Goal: Transaction & Acquisition: Purchase product/service

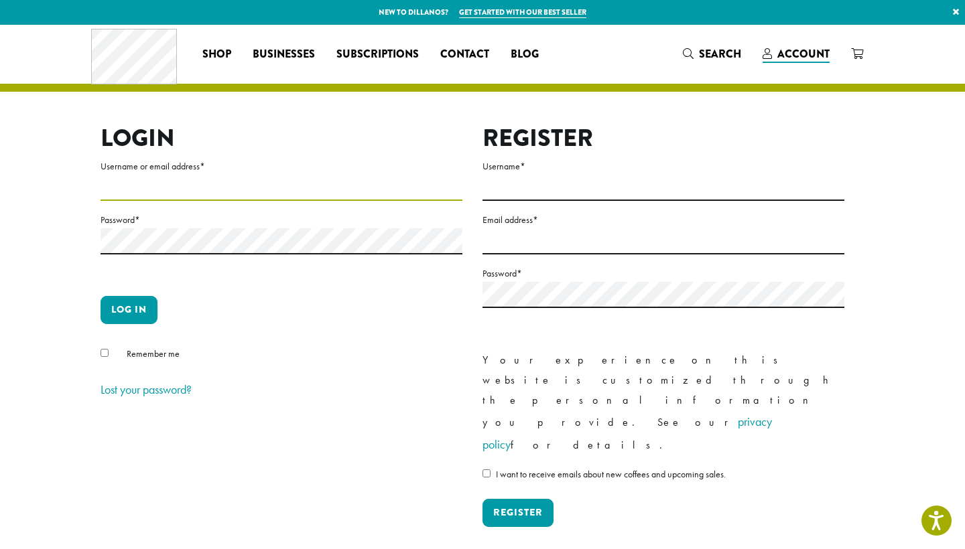
type input "**********"
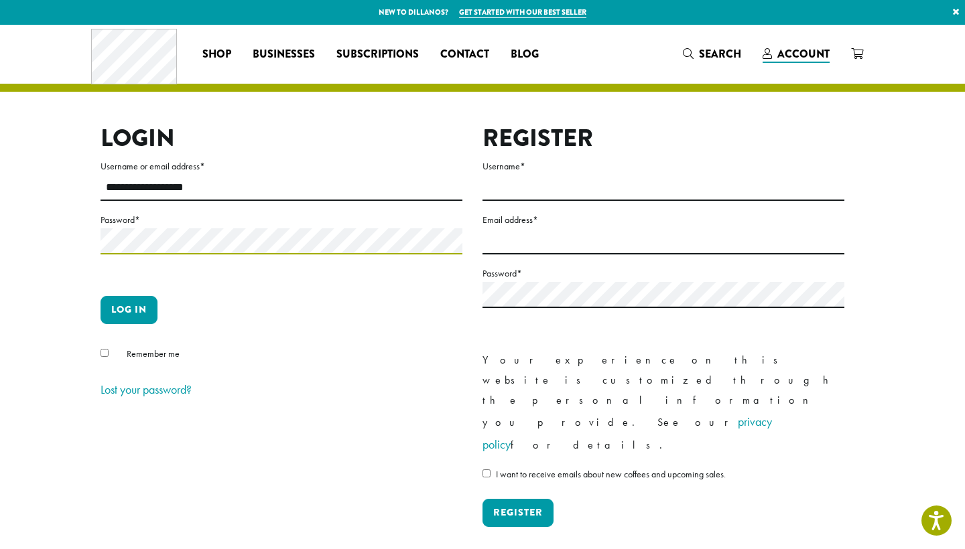
click at [129, 310] on button "Log in" at bounding box center [128, 310] width 57 height 28
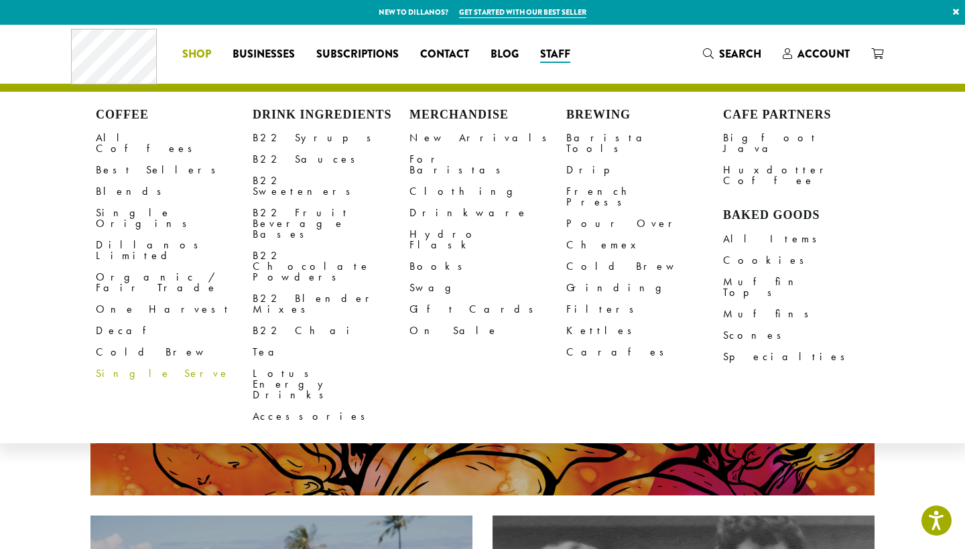
click at [118, 363] on link "Single Serve" at bounding box center [174, 373] width 157 height 21
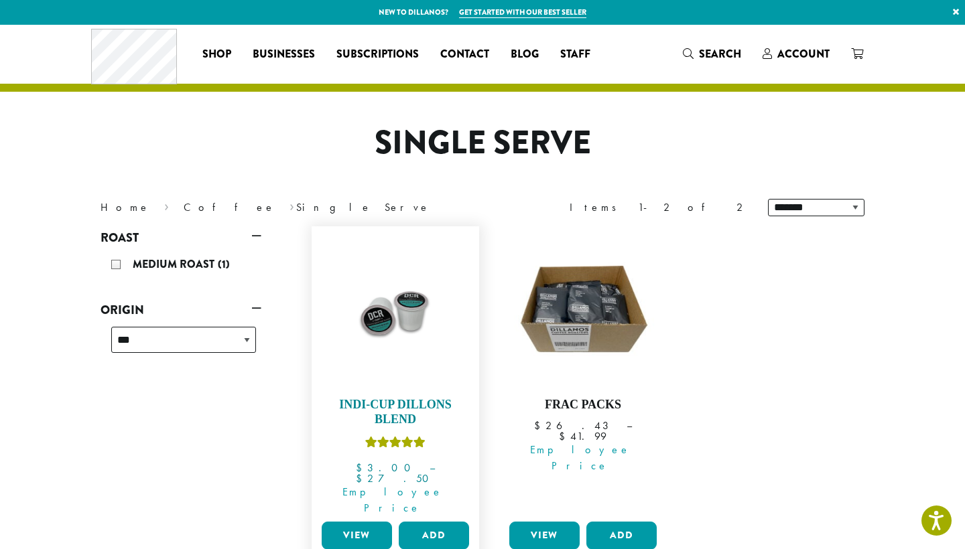
click at [407, 419] on h4 "Indi-Cup Dillons Blend" at bounding box center [395, 412] width 154 height 29
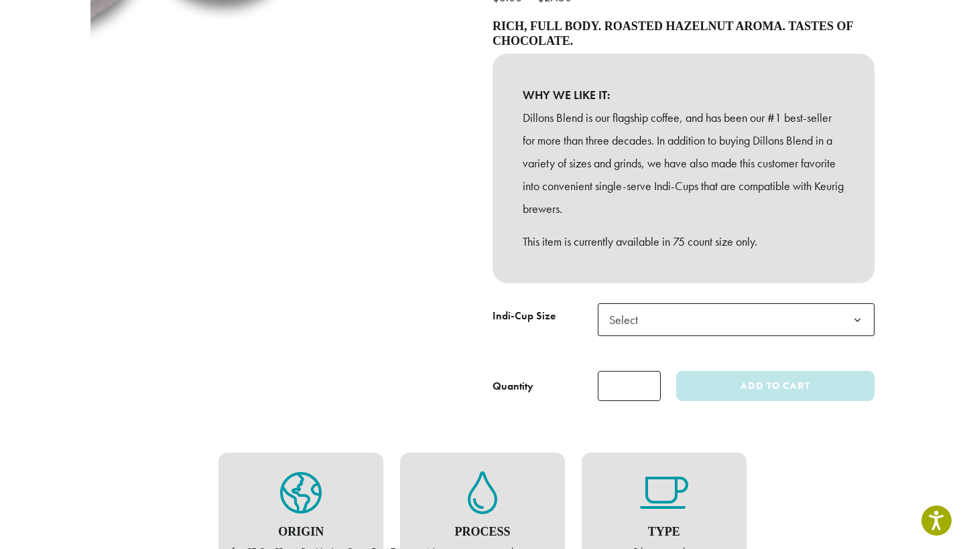
scroll to position [374, 0]
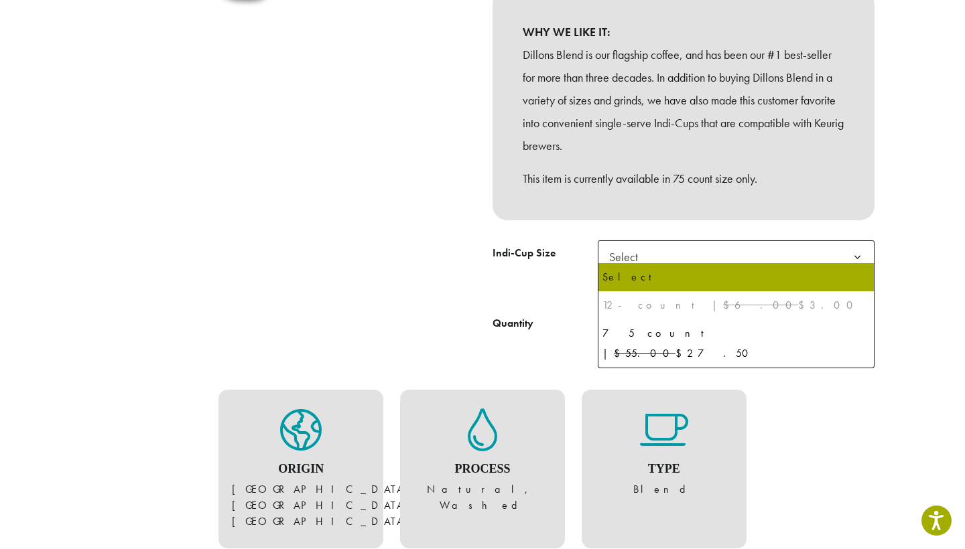
click at [655, 244] on span "Select" at bounding box center [736, 257] width 277 height 33
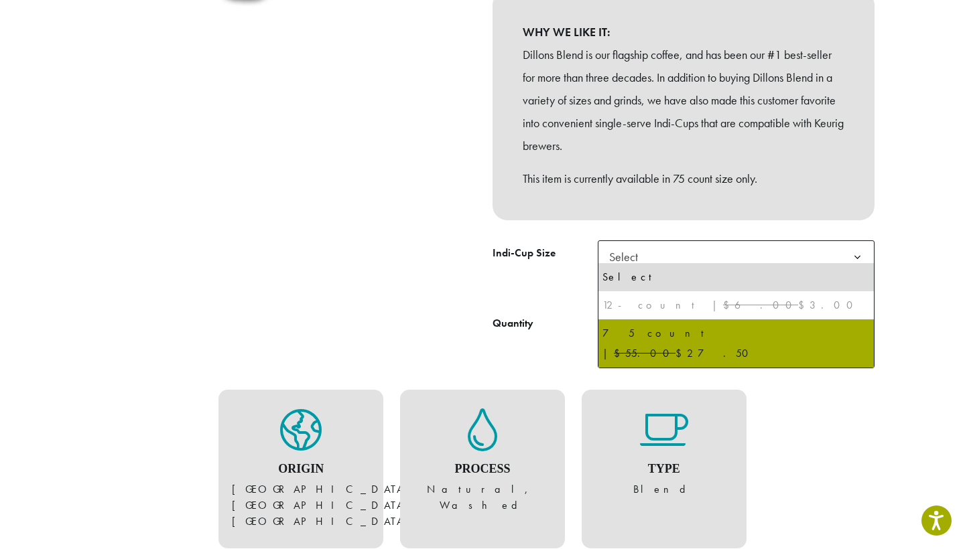
select select "********"
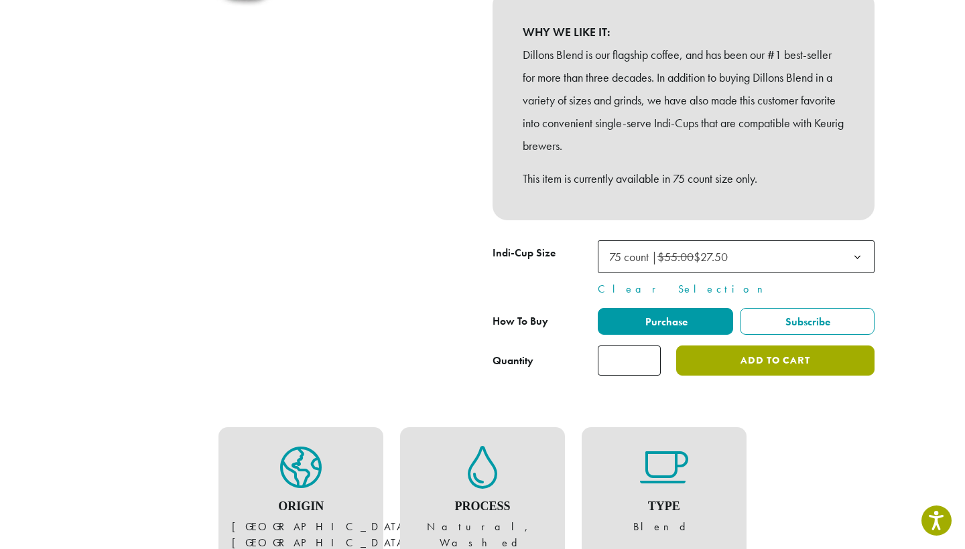
click at [731, 352] on button "Add to cart" at bounding box center [775, 361] width 198 height 30
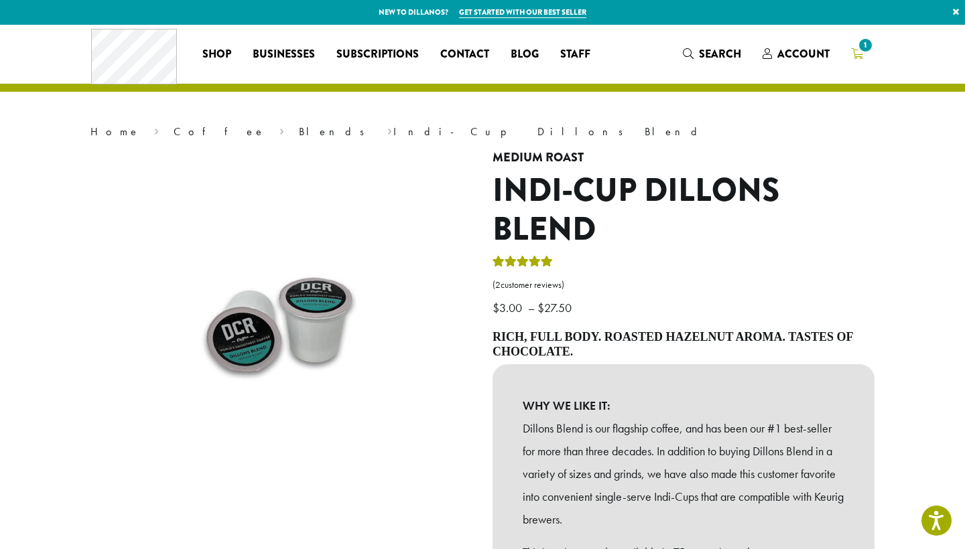
click at [864, 48] on span "1" at bounding box center [865, 45] width 18 height 18
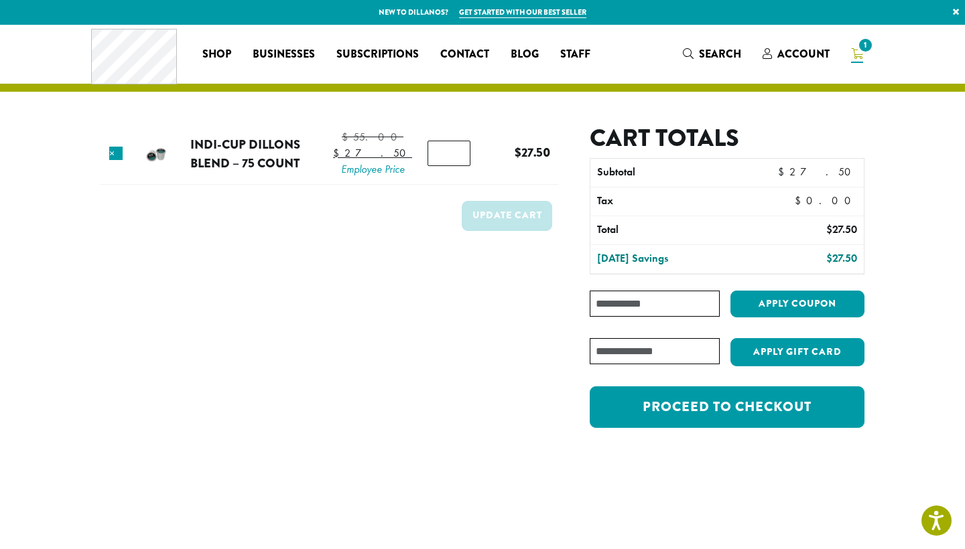
click at [649, 303] on input "Coupon:" at bounding box center [655, 304] width 130 height 26
paste input "**********"
type input "**********"
click at [773, 308] on button "Apply coupon" at bounding box center [797, 304] width 134 height 27
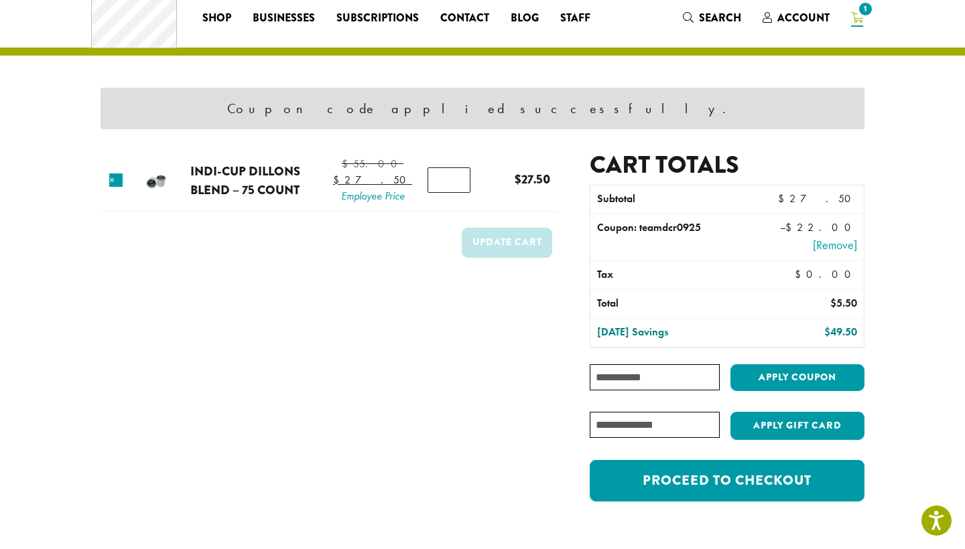
scroll to position [58, 0]
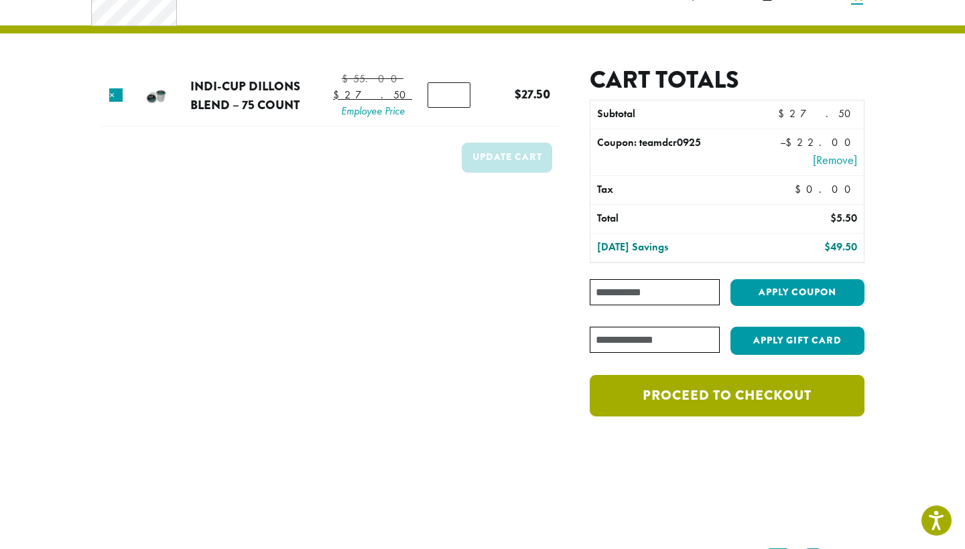
click at [738, 393] on link "Proceed to checkout" at bounding box center [727, 396] width 275 height 42
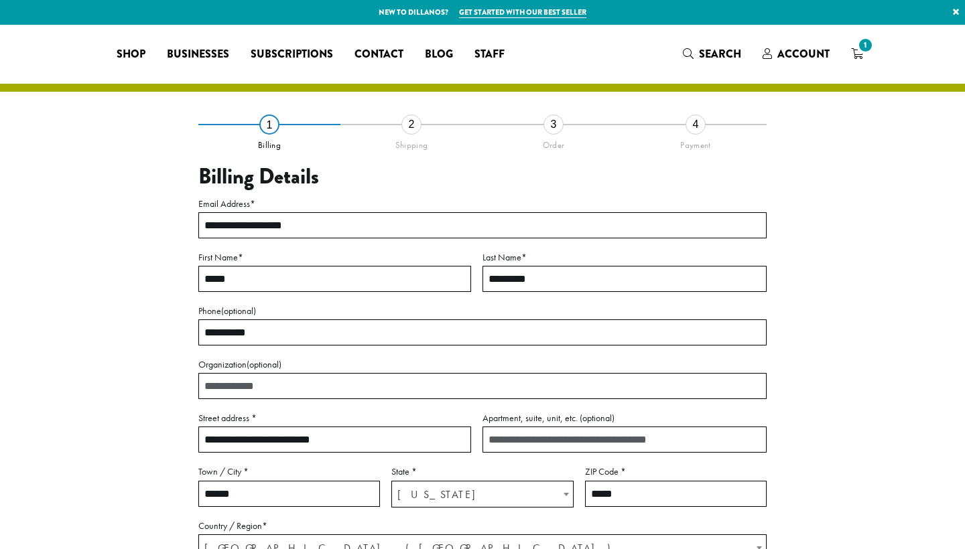
select select "**"
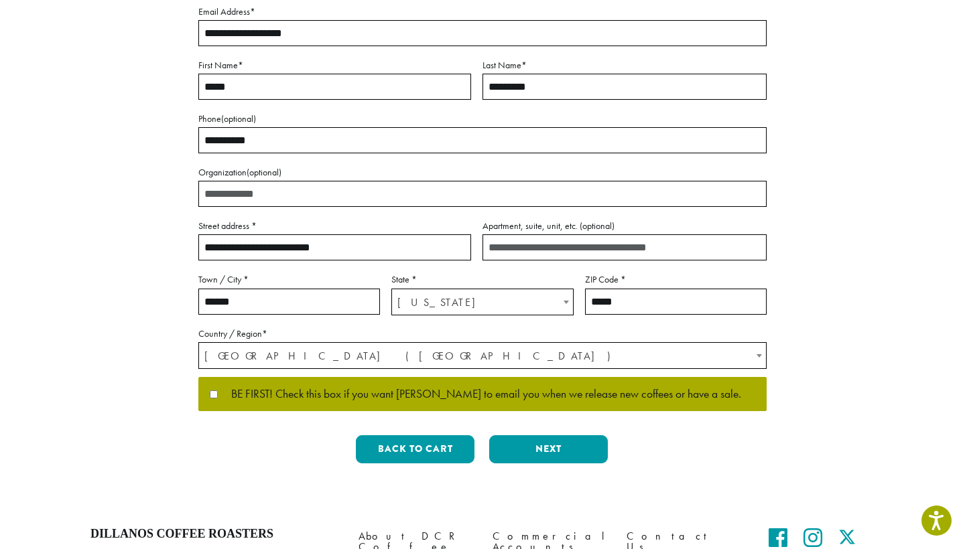
scroll to position [204, 0]
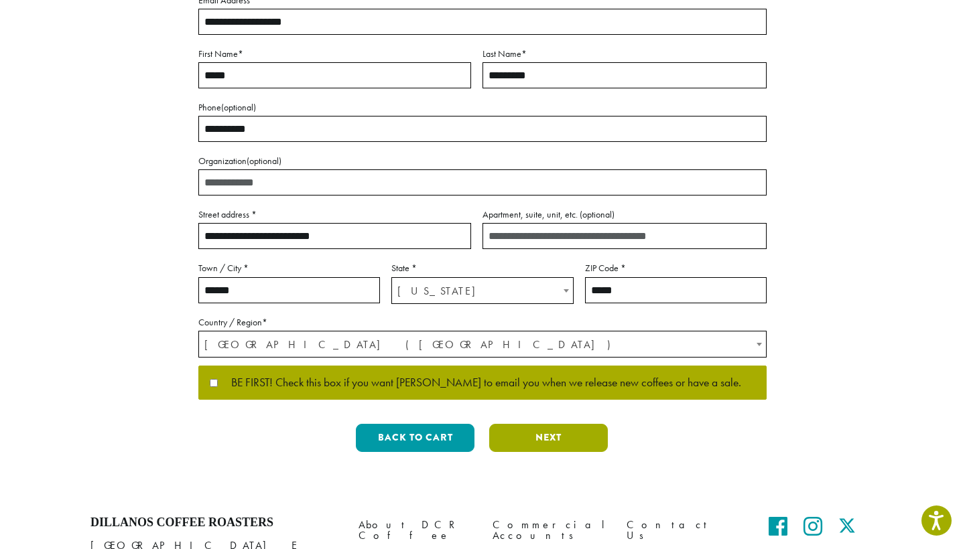
click at [539, 437] on button "Next" at bounding box center [548, 438] width 119 height 28
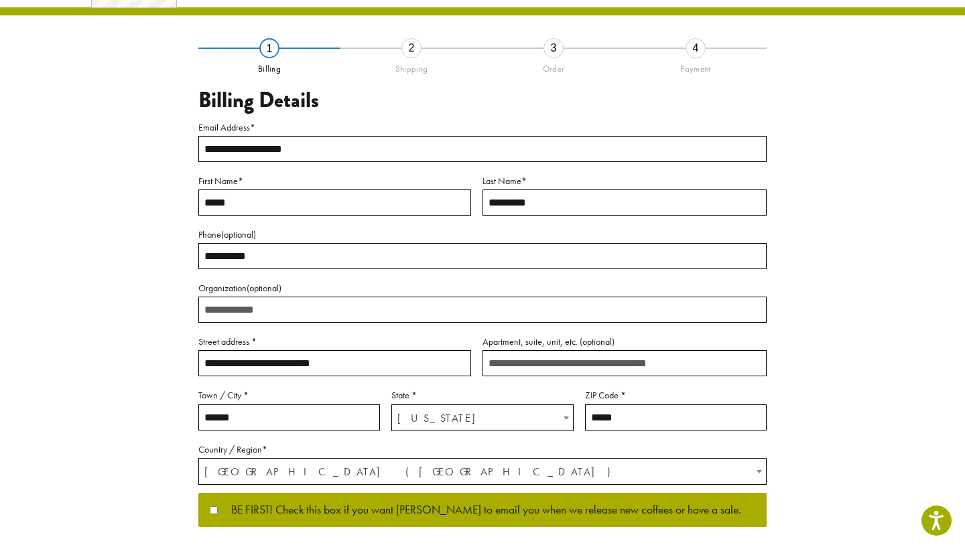
scroll to position [15, 0]
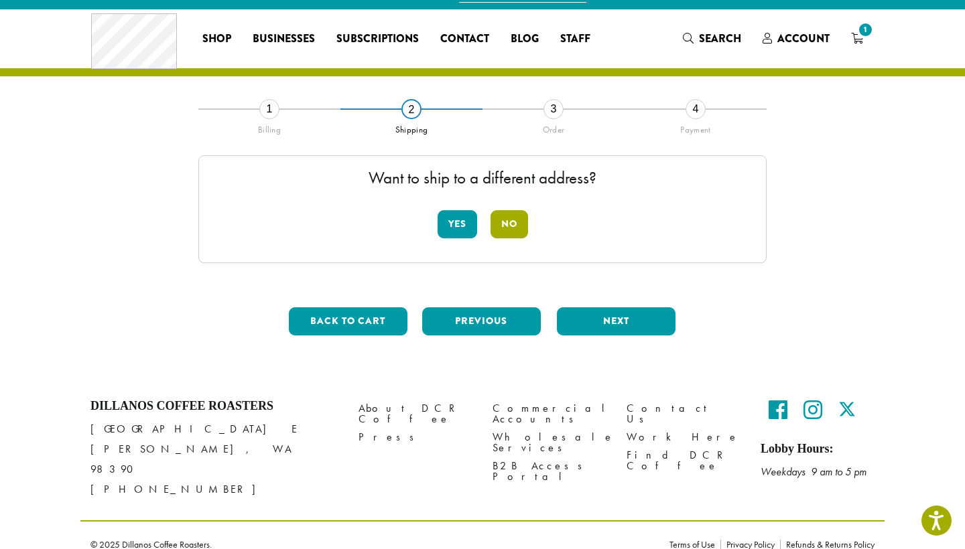
click at [514, 222] on button "No" at bounding box center [509, 224] width 38 height 28
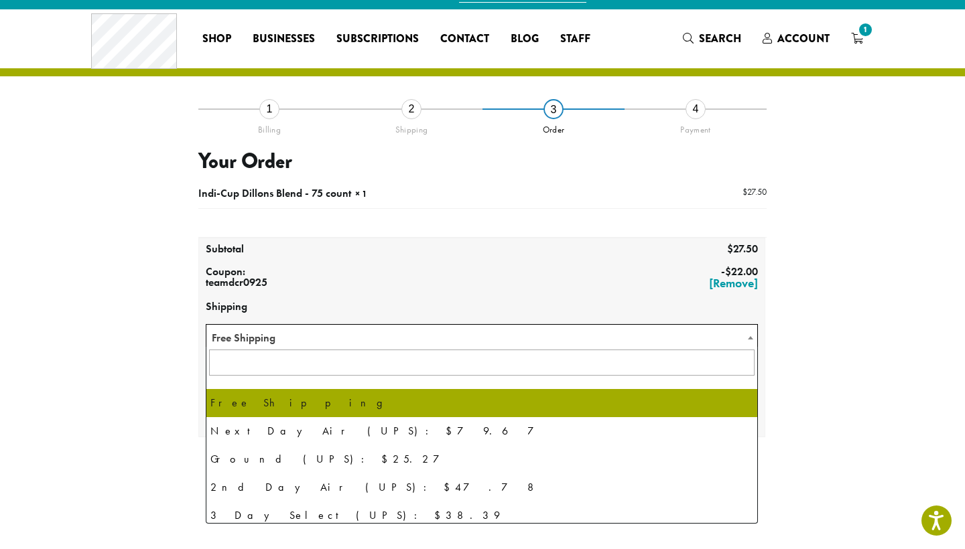
click at [746, 333] on span at bounding box center [750, 338] width 13 height 26
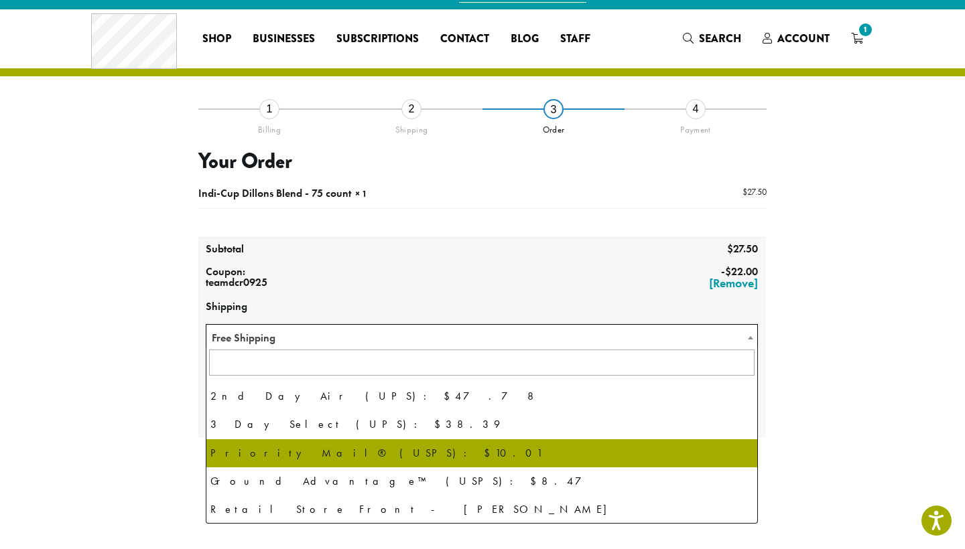
scroll to position [91, 0]
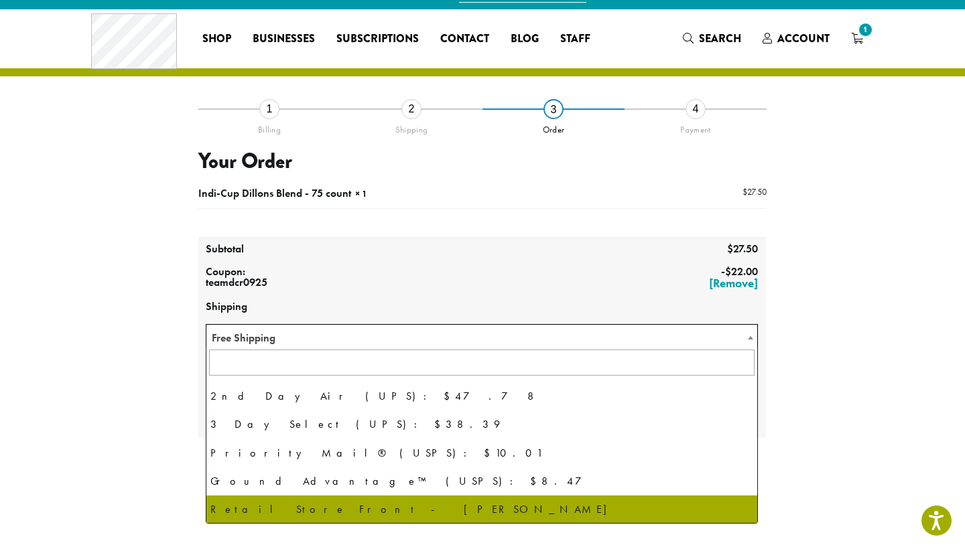
select select "**********"
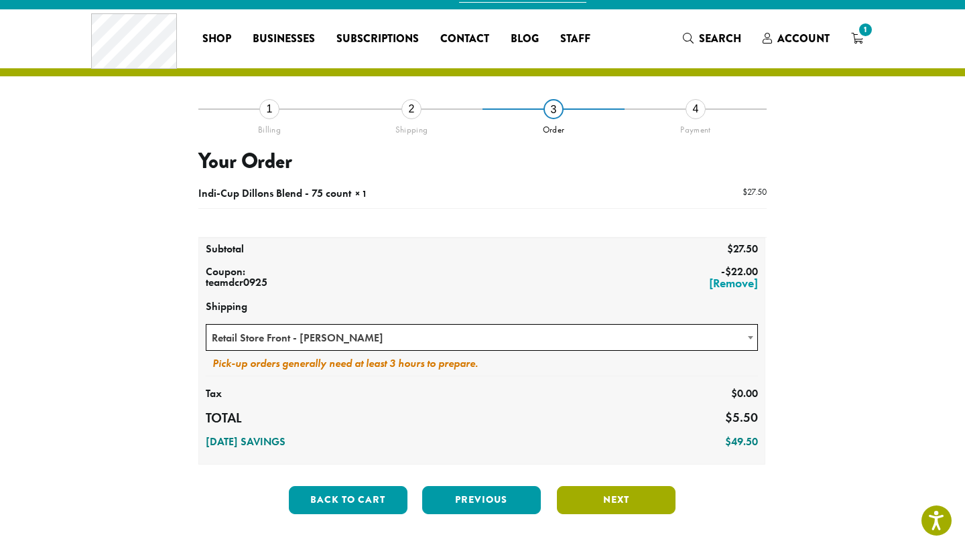
click at [618, 499] on button "Next" at bounding box center [616, 500] width 119 height 28
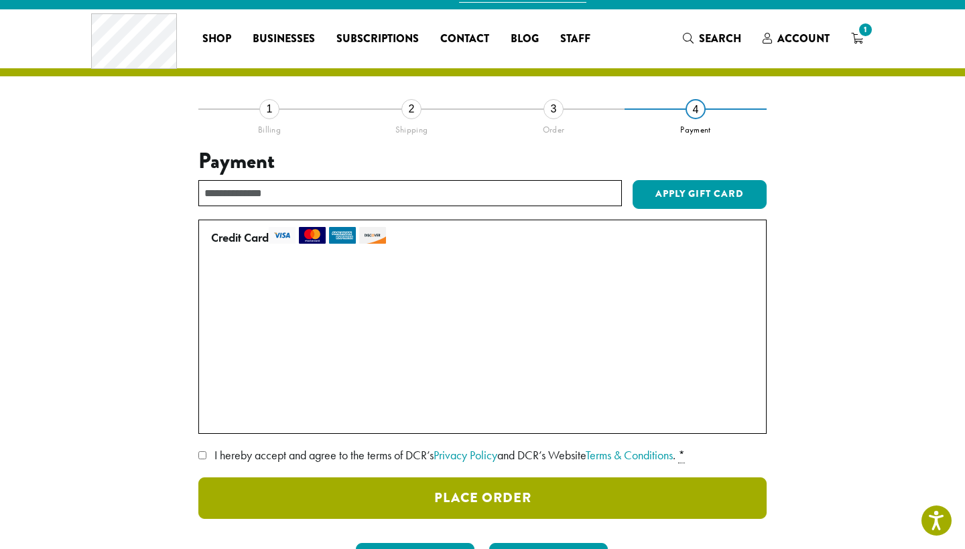
click at [444, 484] on button "Place Order" at bounding box center [482, 499] width 568 height 42
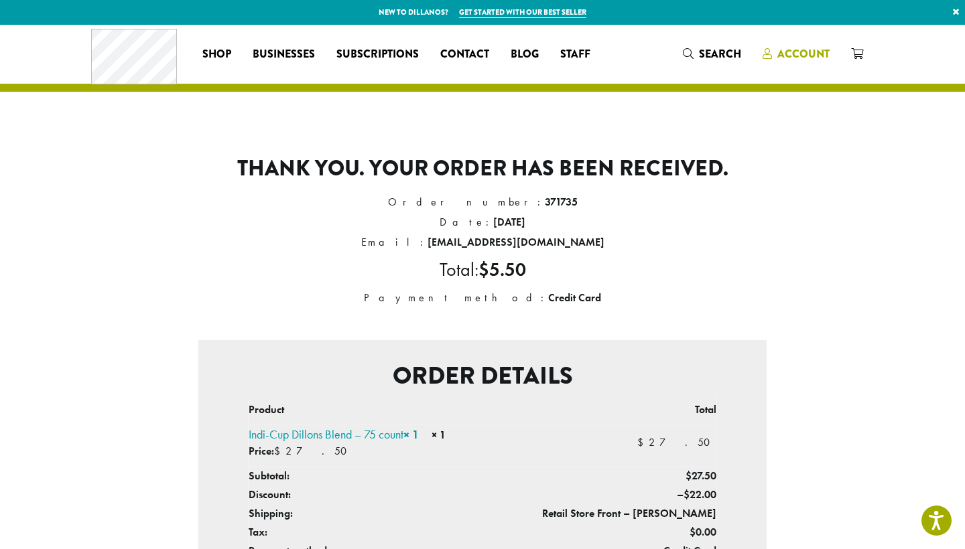
click at [791, 55] on span "Account" at bounding box center [803, 53] width 52 height 15
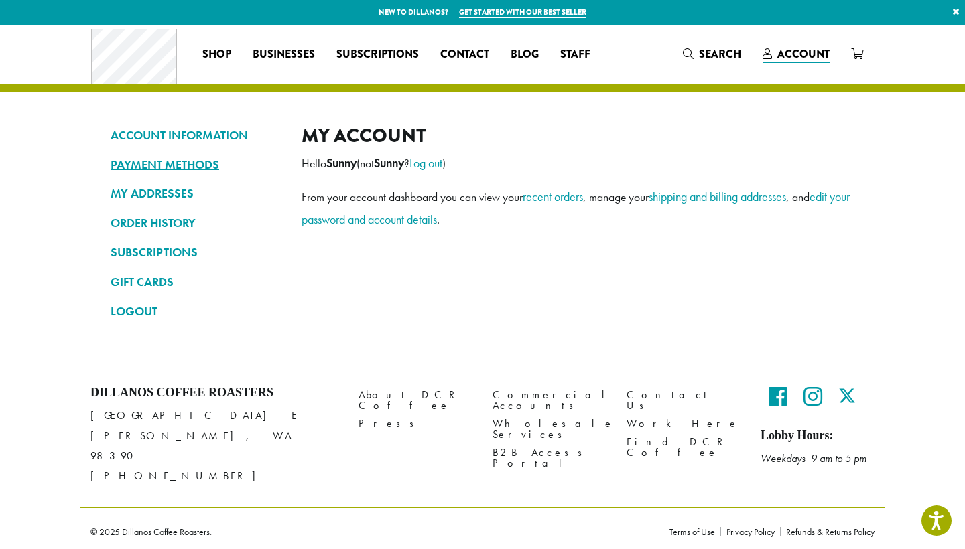
click at [204, 159] on link "PAYMENT METHODS" at bounding box center [196, 164] width 171 height 23
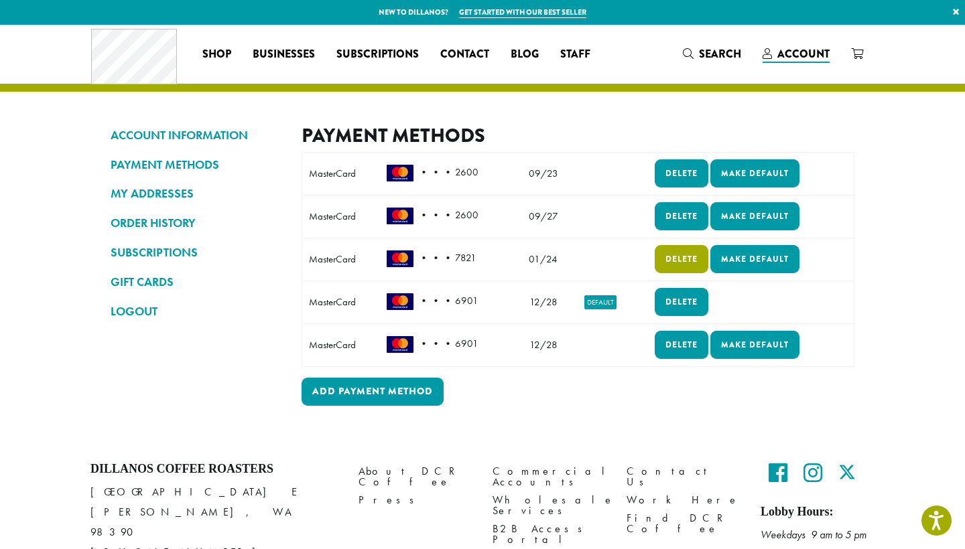
click at [675, 259] on link "Delete" at bounding box center [682, 259] width 54 height 28
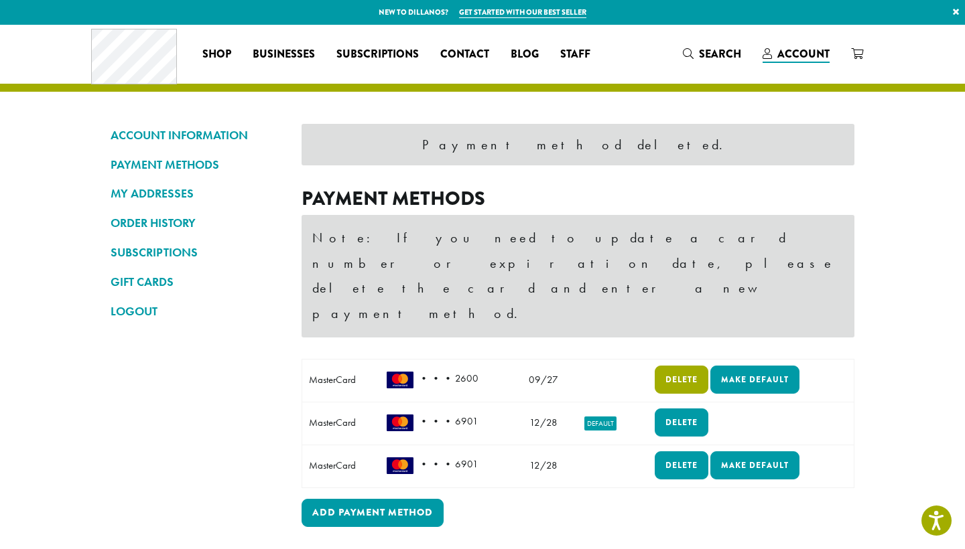
click at [677, 366] on link "Delete" at bounding box center [682, 380] width 54 height 28
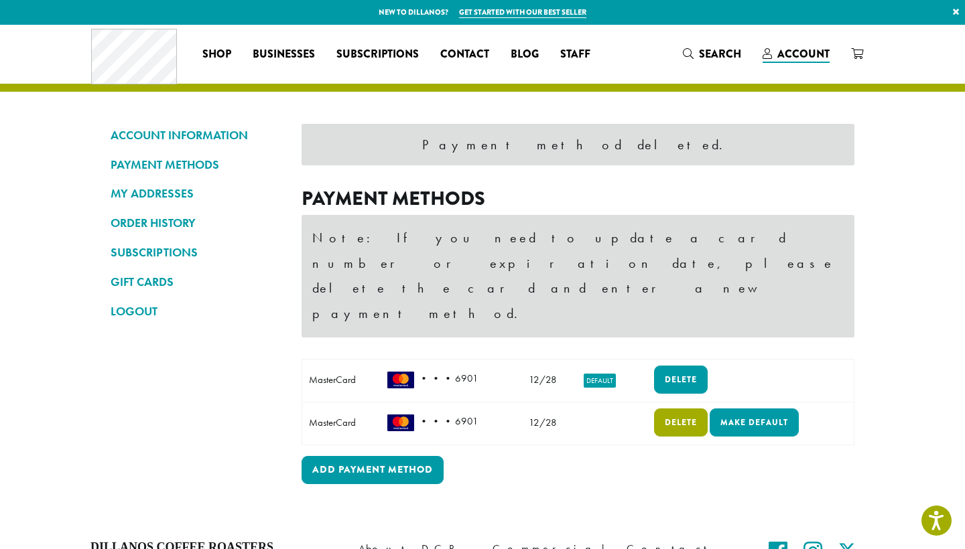
click at [670, 409] on link "Delete" at bounding box center [681, 423] width 54 height 28
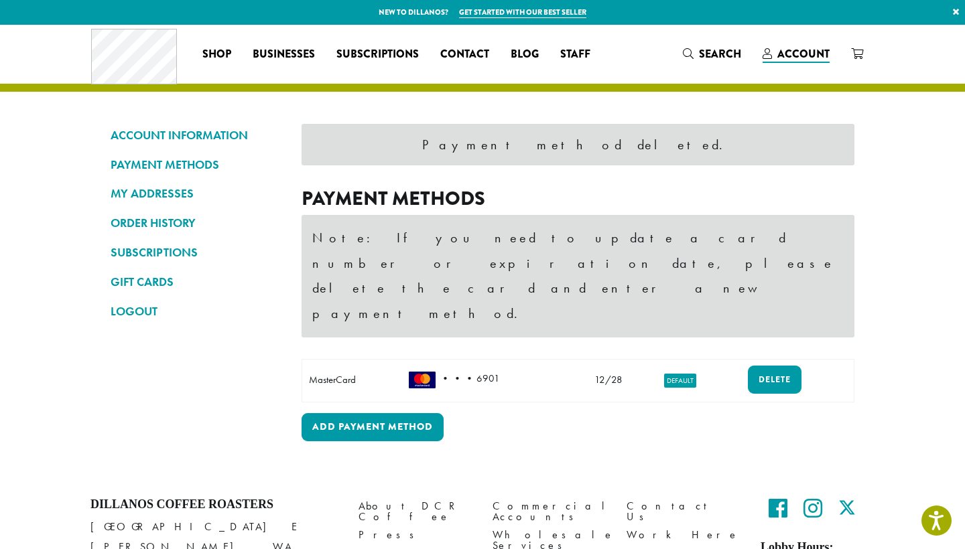
click at [582, 370] on div "Payment method deleted. Payment Methods Note: If you need to update a card numb…" at bounding box center [577, 284] width 553 height 321
click at [176, 196] on link "MY ADDRESSES" at bounding box center [196, 193] width 171 height 23
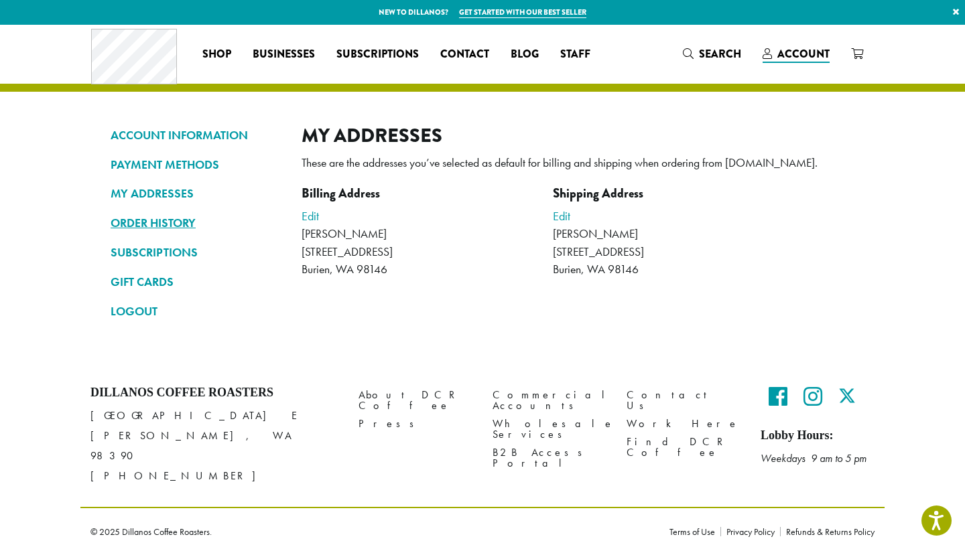
click at [191, 218] on link "ORDER HISTORY" at bounding box center [196, 223] width 171 height 23
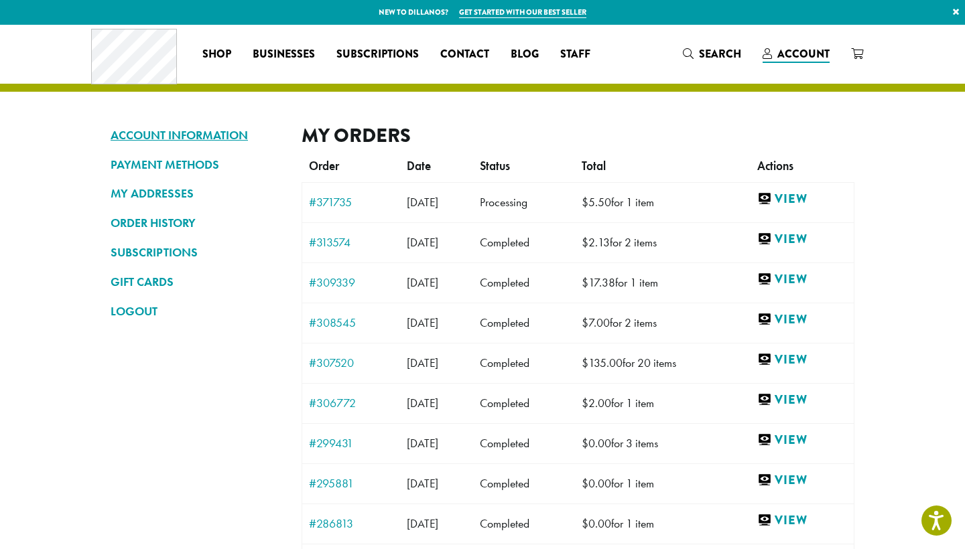
click at [194, 137] on link "ACCOUNT INFORMATION" at bounding box center [196, 135] width 171 height 23
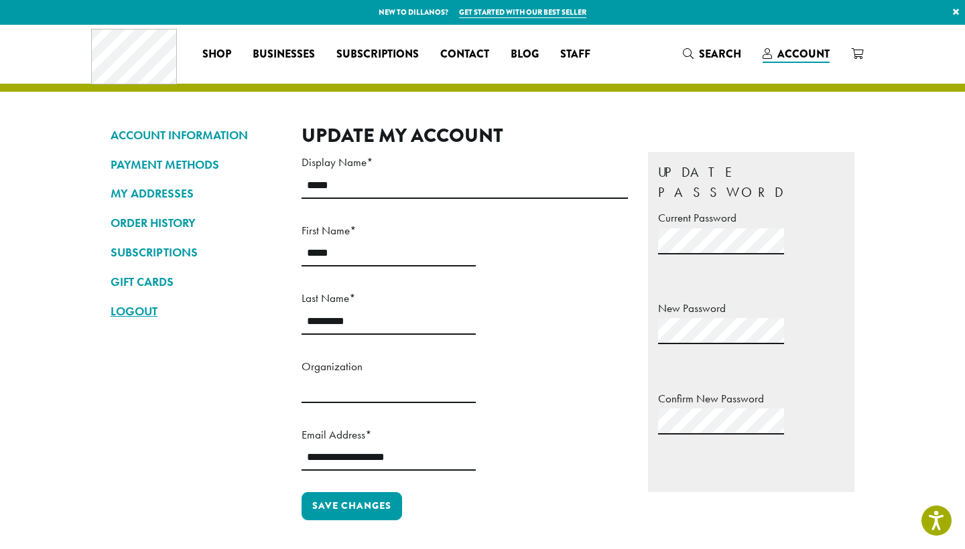
click at [147, 306] on link "LOGOUT" at bounding box center [196, 311] width 171 height 23
